Goal: Information Seeking & Learning: Learn about a topic

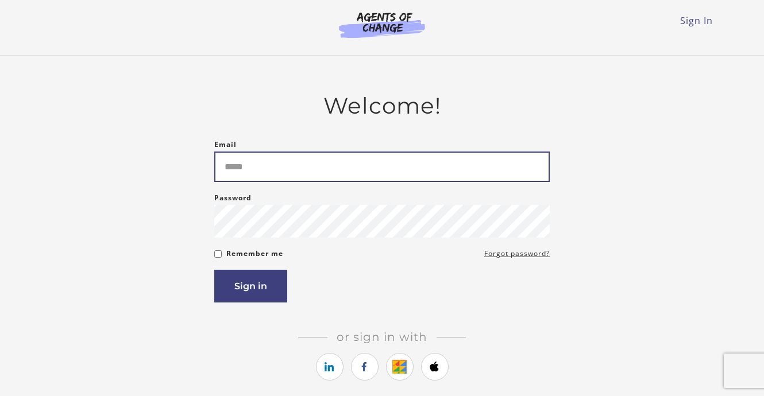
click at [294, 171] on input "Email" at bounding box center [381, 167] width 335 height 30
type input "**********"
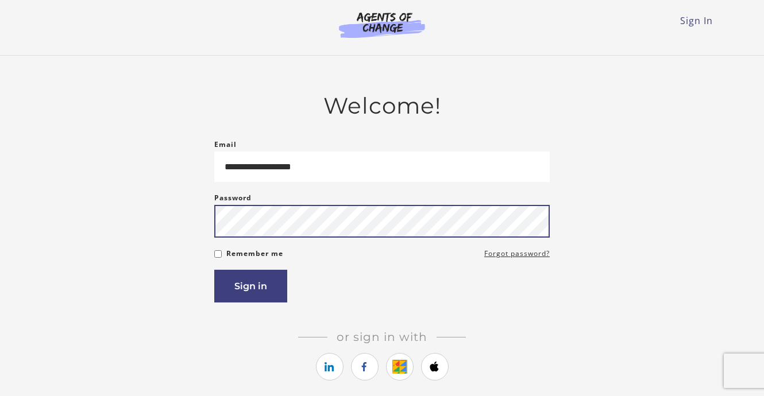
click at [214, 270] on button "Sign in" at bounding box center [250, 286] width 73 height 33
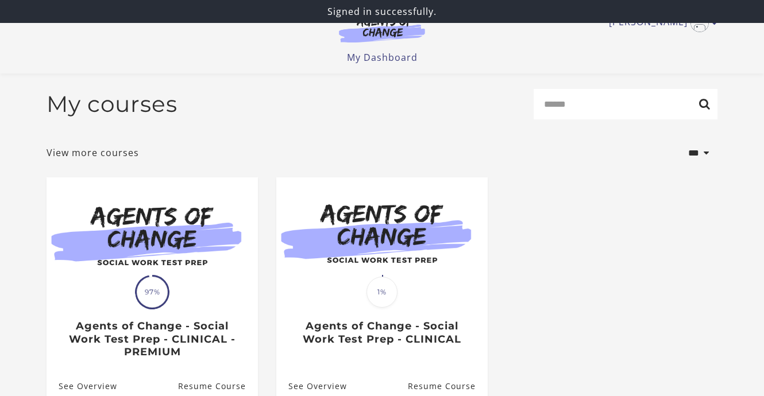
scroll to position [73, 0]
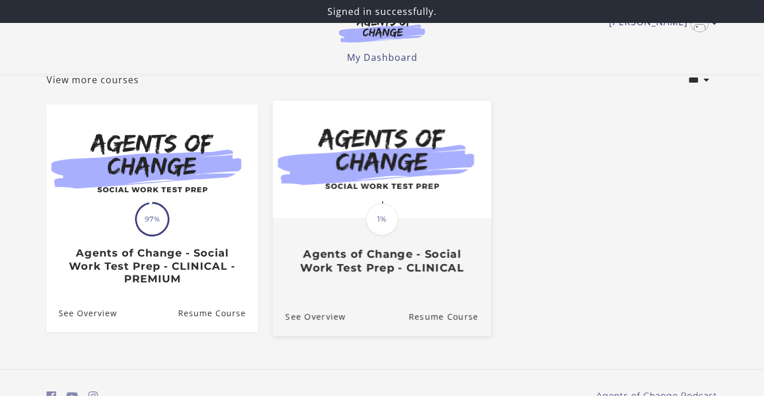
click at [374, 237] on div "Translation missing: en.liquid.partials.dashboard_course_card.progress_descript…" at bounding box center [382, 220] width 36 height 36
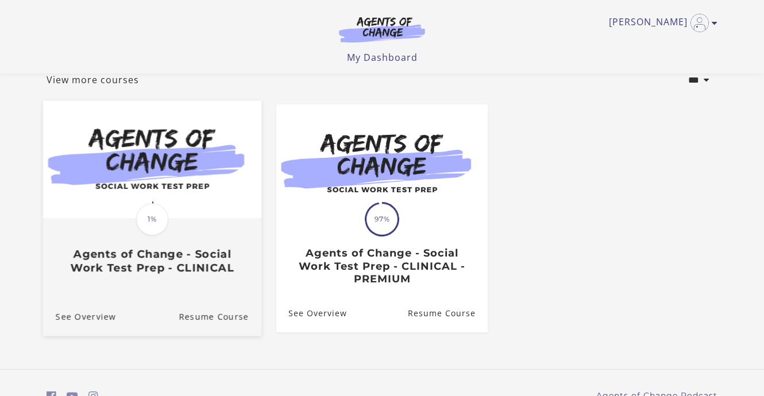
click at [136, 195] on img at bounding box center [152, 160] width 218 height 118
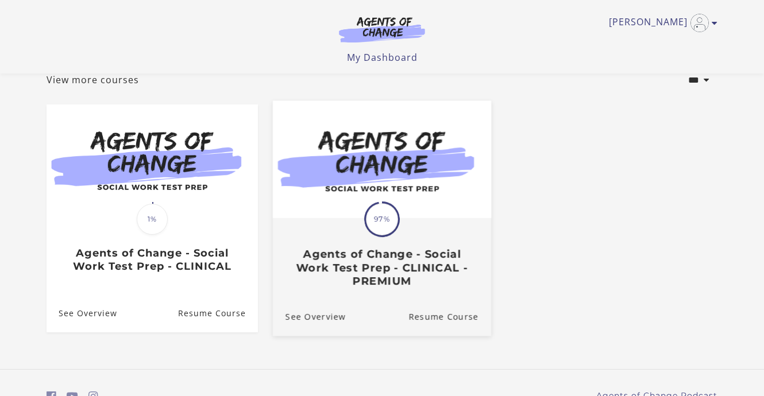
click at [385, 268] on h3 "Agents of Change - Social Work Test Prep - CLINICAL - PREMIUM" at bounding box center [381, 268] width 193 height 40
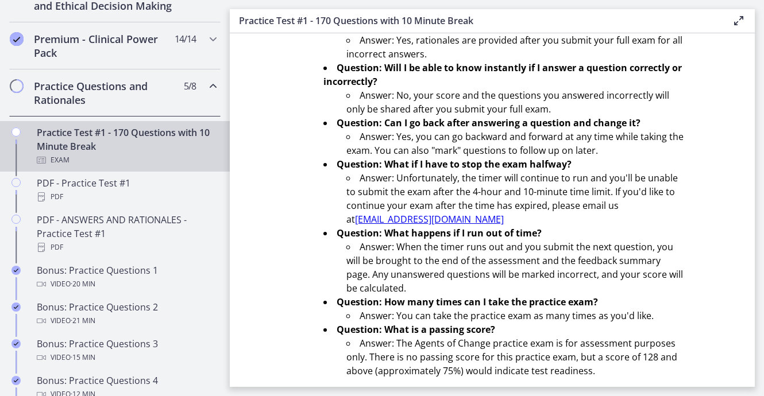
scroll to position [417, 0]
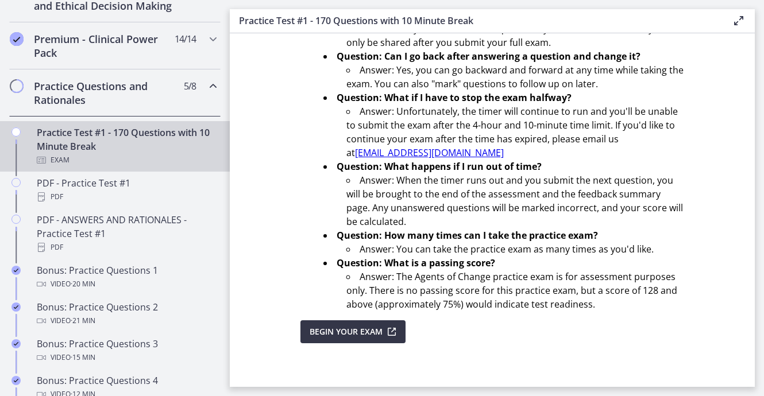
click at [370, 330] on span "Begin Your Exam" at bounding box center [346, 332] width 73 height 14
